Goal: Task Accomplishment & Management: Use online tool/utility

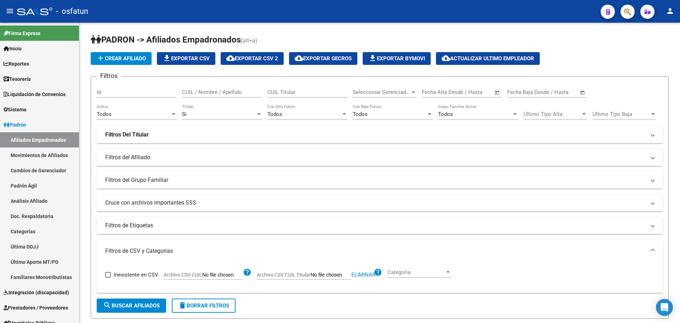
scroll to position [9, 0]
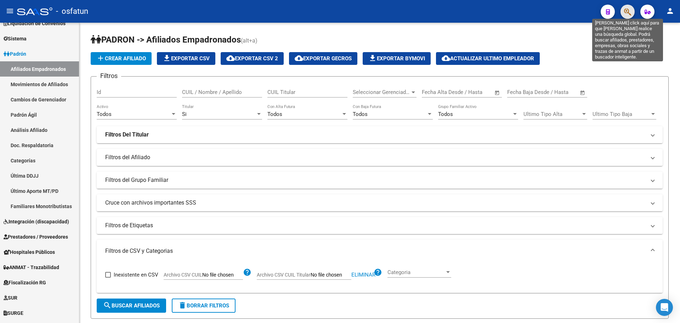
click at [629, 12] on icon "button" at bounding box center [627, 12] width 7 height 8
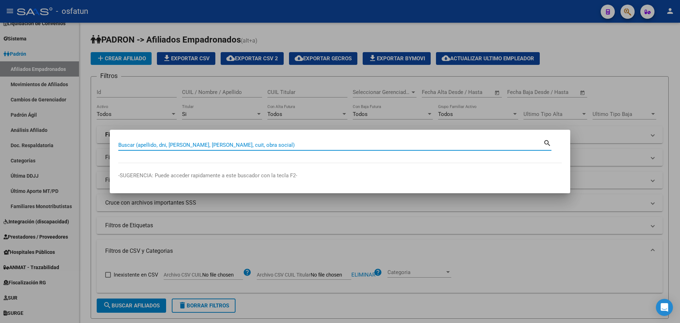
click at [324, 146] on input "Buscar (apellido, dni, [PERSON_NAME], [PERSON_NAME], cuit, obra social)" at bounding box center [330, 145] width 425 height 6
drag, startPoint x: 325, startPoint y: 146, endPoint x: 330, endPoint y: 142, distance: 6.5
click at [325, 146] on input "Buscar (apellido, dni, [PERSON_NAME], [PERSON_NAME], cuit, obra social)" at bounding box center [330, 145] width 425 height 6
type input "c"
type input "[PERSON_NAME] [PERSON_NAME]"
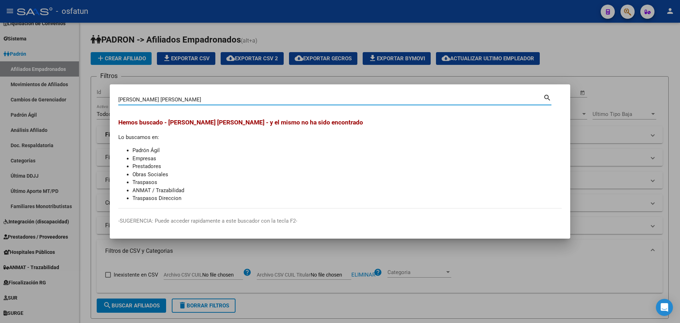
drag, startPoint x: 37, startPoint y: 97, endPoint x: 22, endPoint y: 96, distance: 15.3
click at [22, 97] on div "[PERSON_NAME] [PERSON_NAME] Buscar (apellido, dni, [PERSON_NAME], [PERSON_NAME]…" at bounding box center [340, 161] width 680 height 323
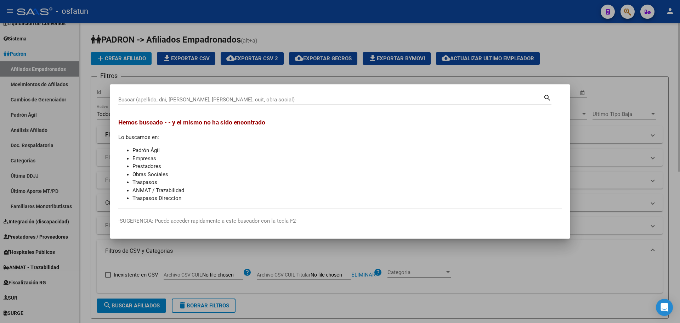
click at [631, 50] on div at bounding box center [340, 161] width 680 height 323
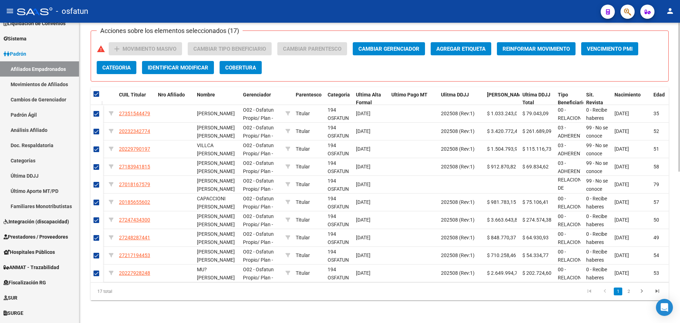
scroll to position [0, 0]
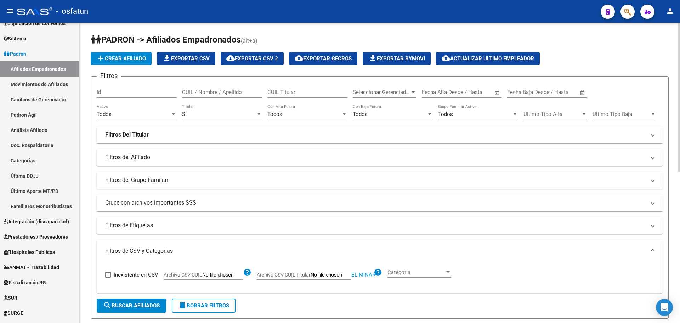
click at [673, 0] on html "menu - osfatun person Firma Express Inicio Calendario SSS Instructivos Contacto…" at bounding box center [340, 161] width 680 height 323
click at [222, 114] on div "Si" at bounding box center [219, 114] width 74 height 6
click at [222, 114] on span "Si" at bounding box center [222, 114] width 80 height 16
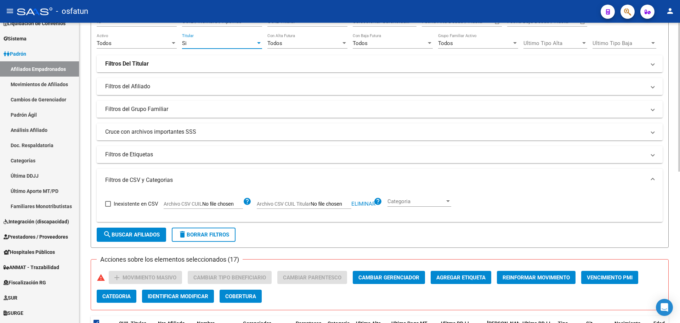
click at [355, 201] on span "Eliminar" at bounding box center [364, 204] width 24 height 6
click at [332, 202] on input "Archivo CSV CUIL Titular" at bounding box center [331, 204] width 41 height 6
type input "C:\fakepath\Filtro.csv"
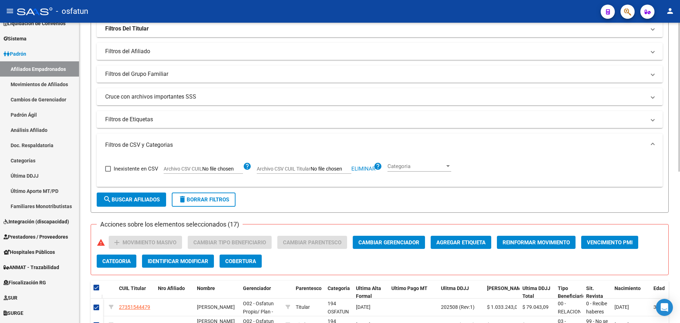
scroll to position [106, 0]
click at [145, 199] on span "search Buscar Afiliados" at bounding box center [131, 199] width 57 height 6
checkbox input "false"
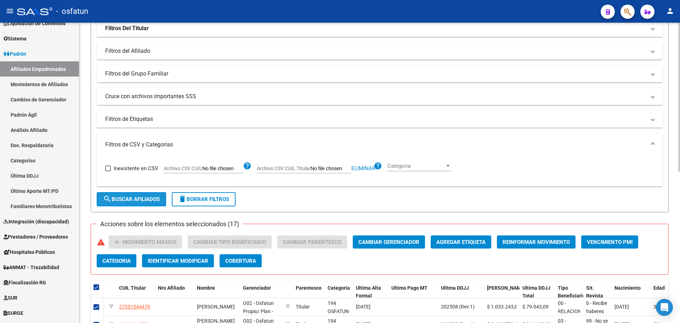
checkbox input "false"
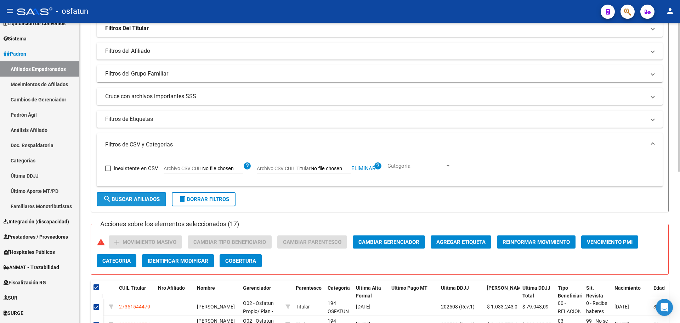
checkbox input "false"
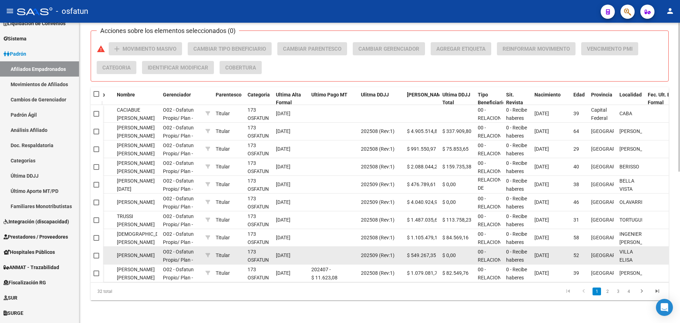
scroll to position [0, 260]
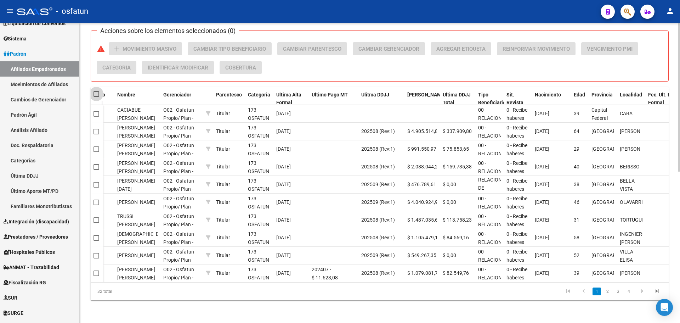
click at [96, 91] on span at bounding box center [97, 94] width 6 height 6
click at [96, 97] on input "checkbox" at bounding box center [96, 97] width 0 height 0
checkbox input "true"
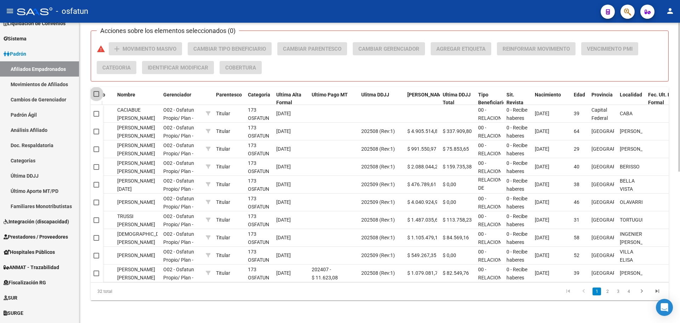
checkbox input "true"
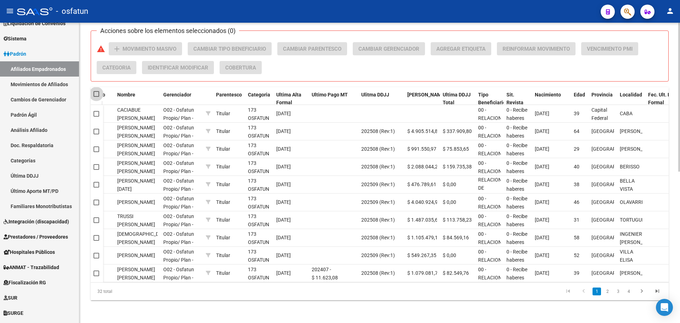
checkbox input "true"
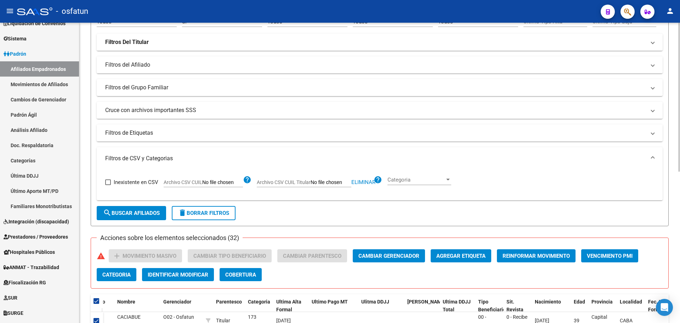
scroll to position [0, 0]
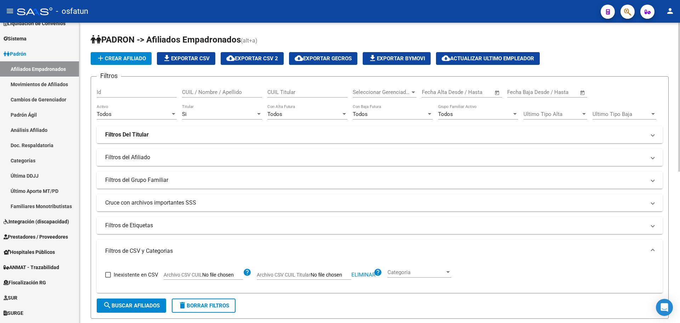
click at [270, 60] on span "cloud_download Exportar CSV 2" at bounding box center [252, 58] width 52 height 6
